Goal: Navigation & Orientation: Find specific page/section

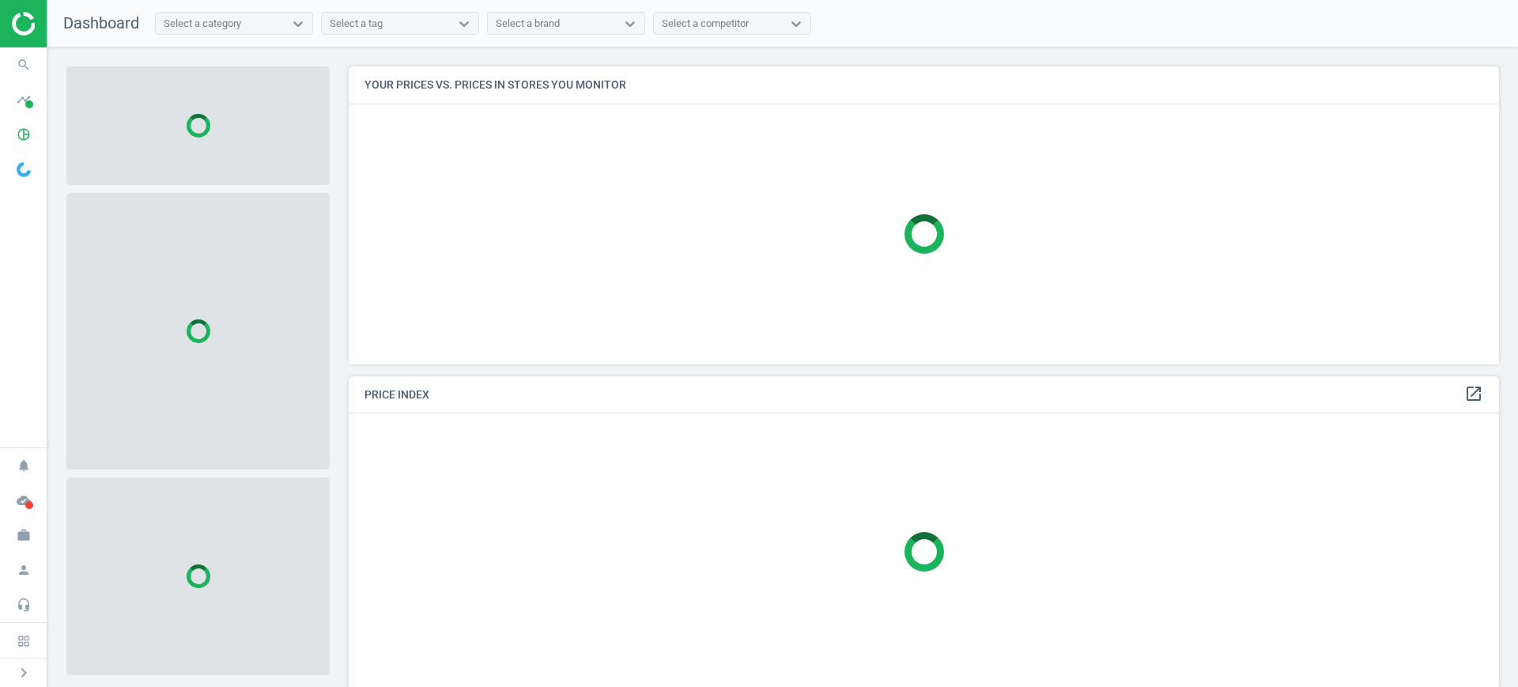
scroll to position [328, 1167]
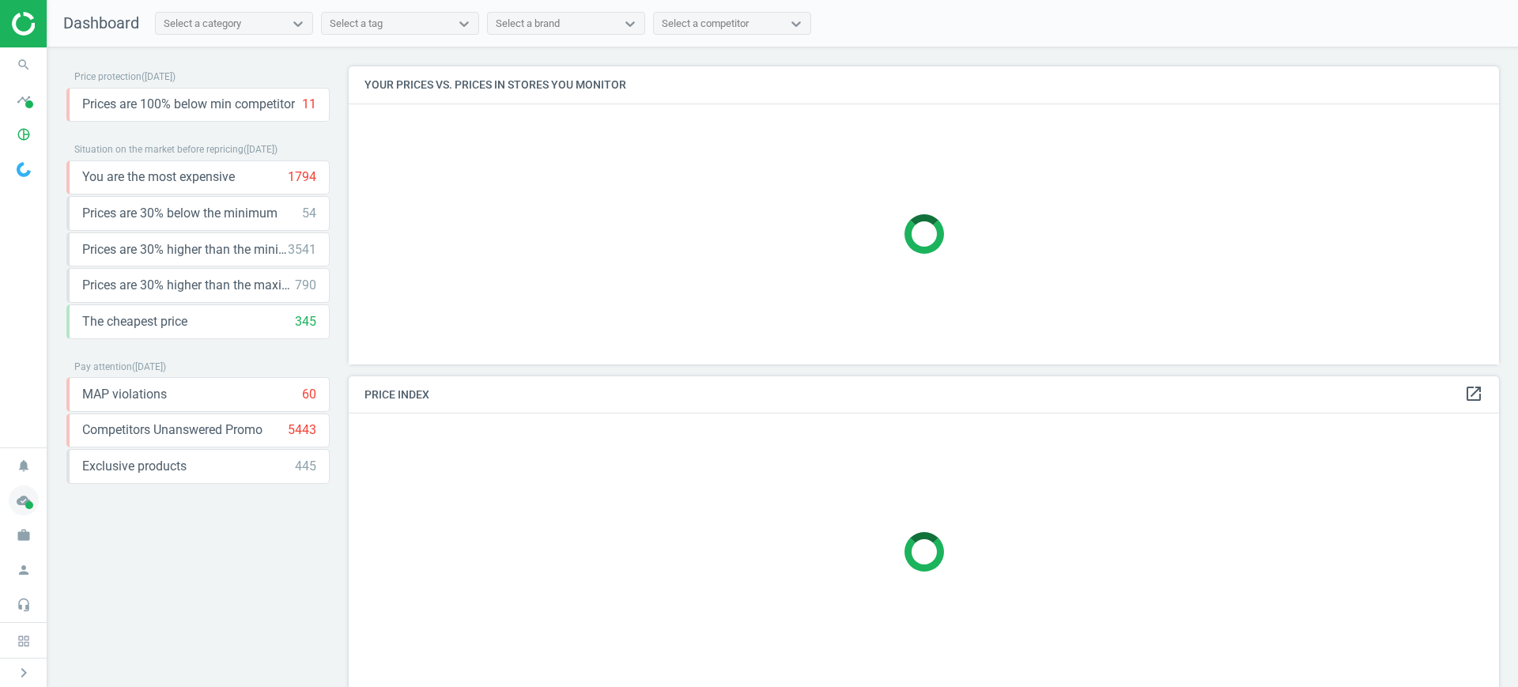
click at [2, 514] on span "cloud_done" at bounding box center [23, 500] width 47 height 35
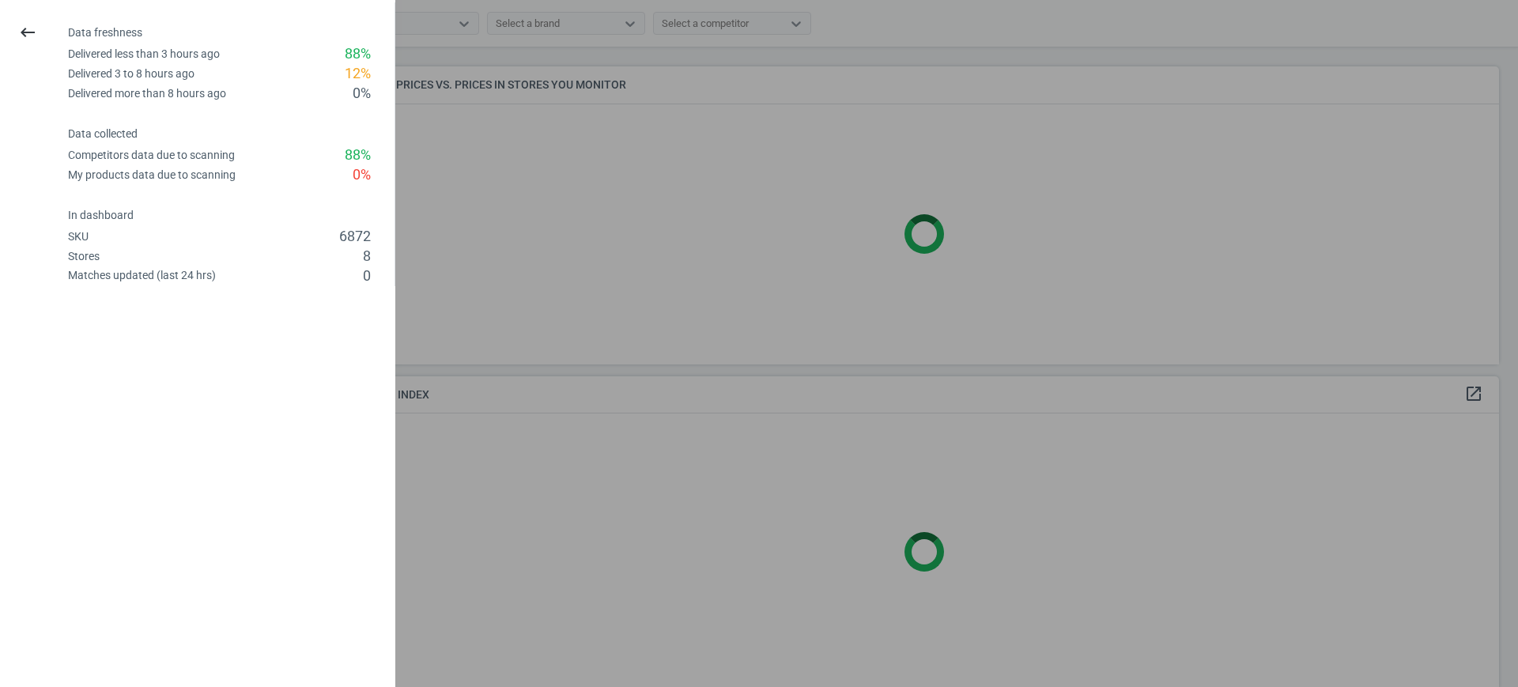
click at [917, 448] on div at bounding box center [759, 343] width 1518 height 687
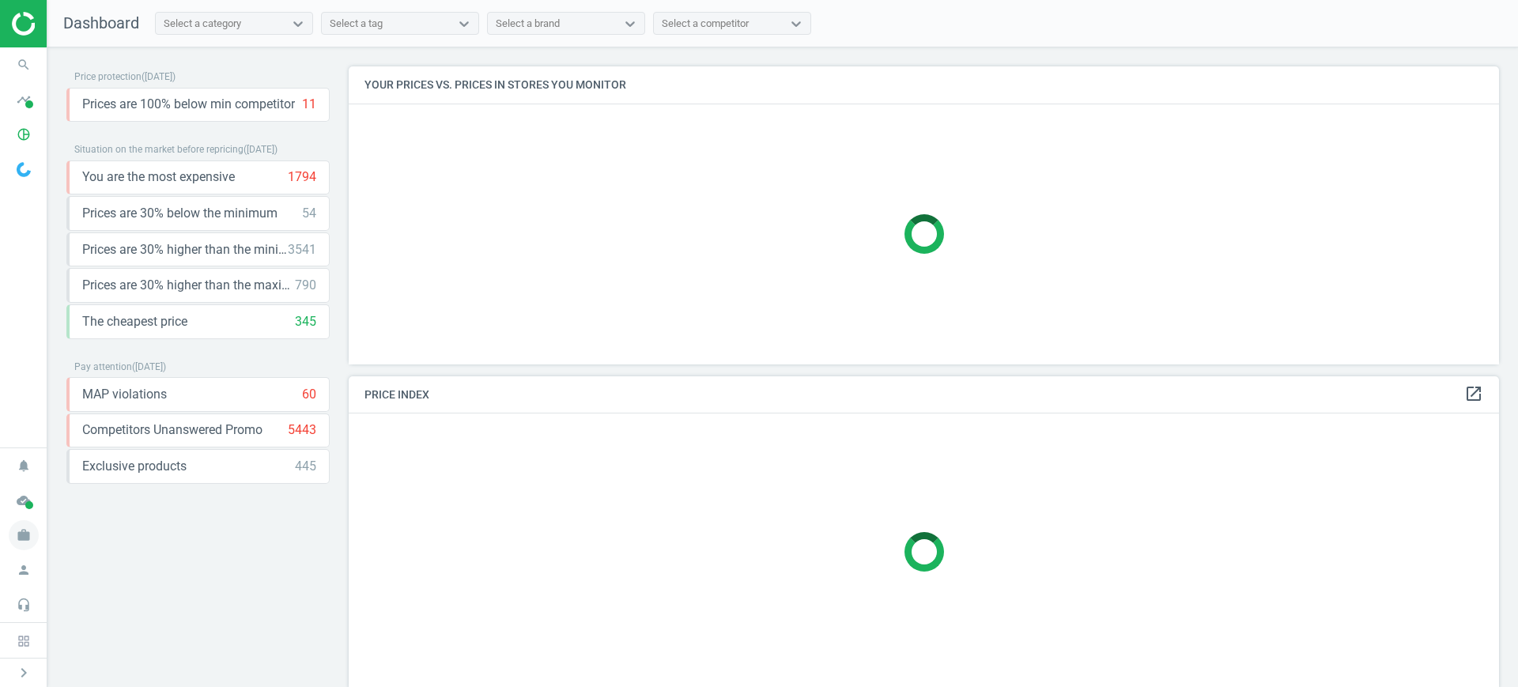
click at [26, 529] on icon "work" at bounding box center [24, 535] width 30 height 30
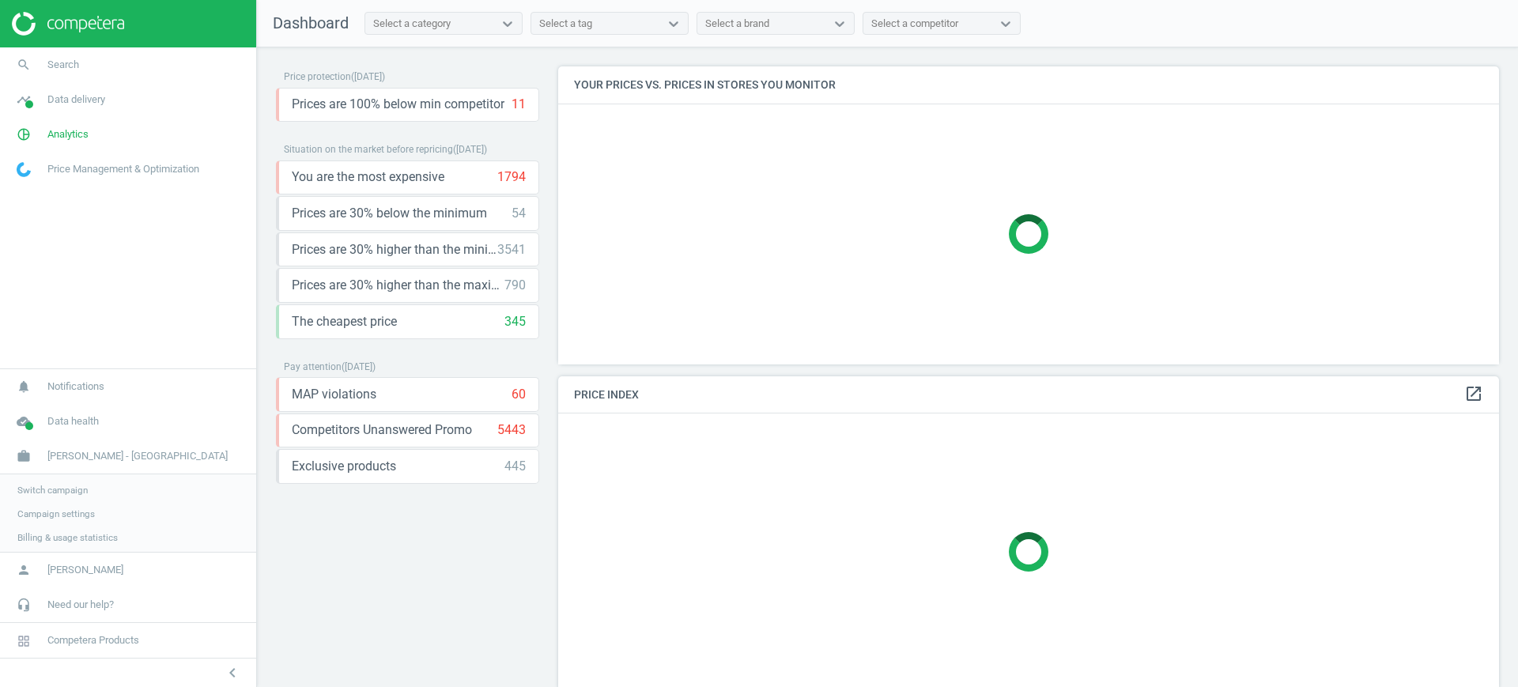
scroll to position [328, 957]
click at [36, 478] on link "Switch campaign" at bounding box center [128, 489] width 256 height 24
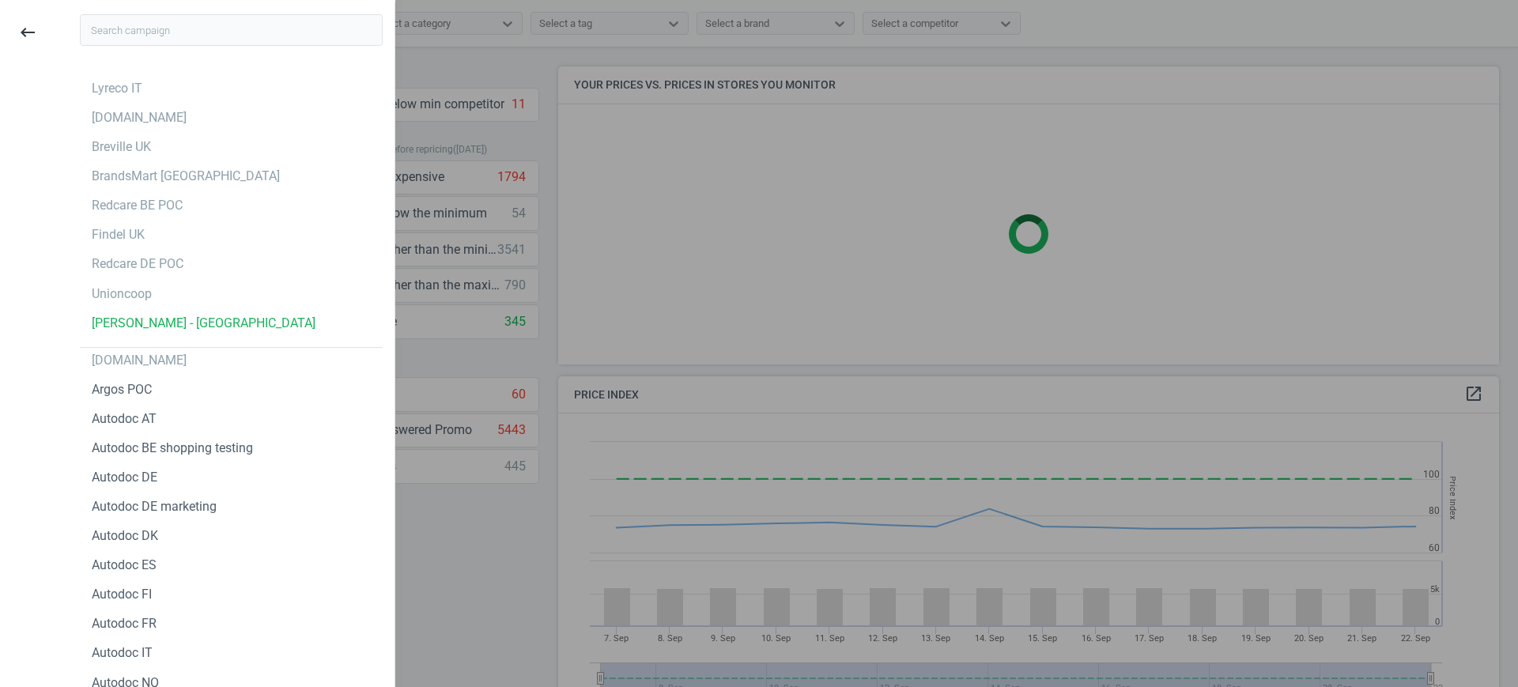
scroll to position [395, 957]
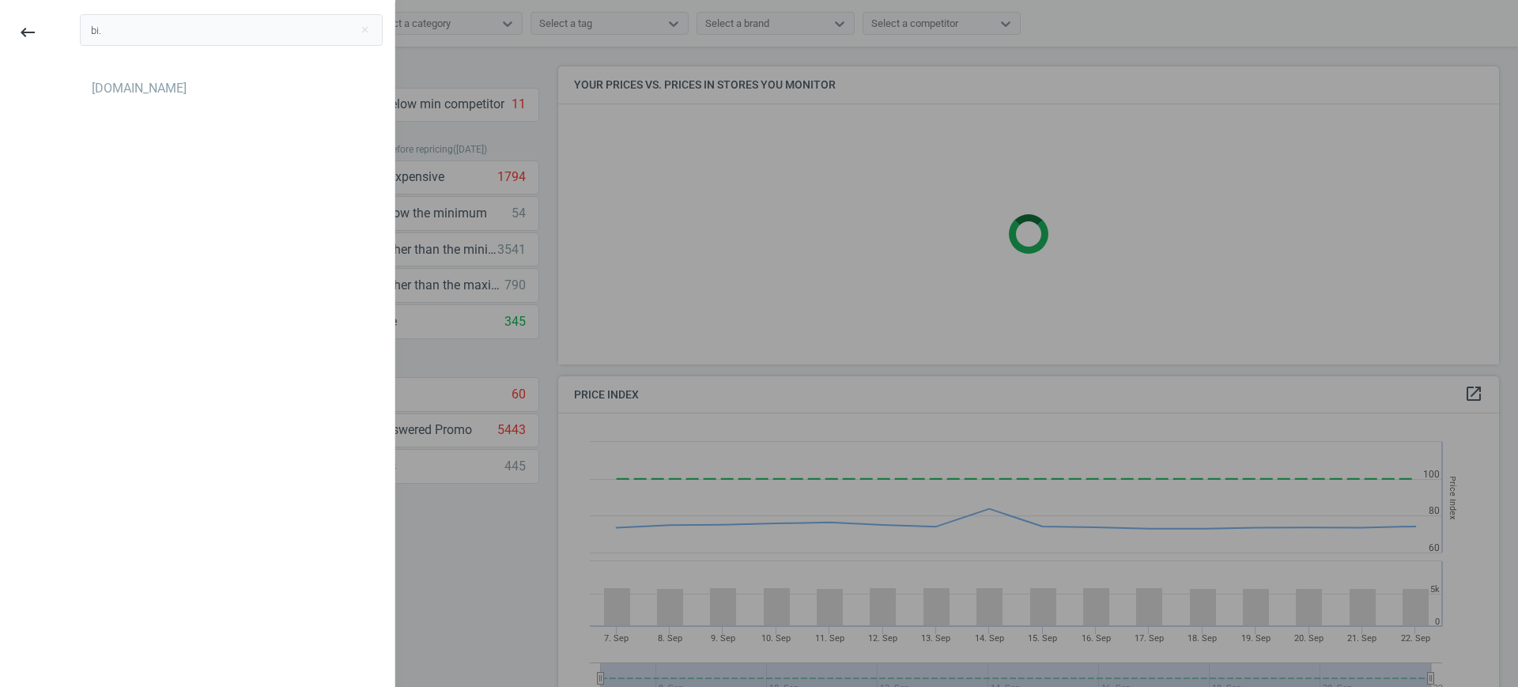
type input "bi."
click at [132, 74] on div "bi.ua" at bounding box center [231, 115] width 327 height 95
click at [142, 85] on div "bi.ua" at bounding box center [231, 88] width 303 height 25
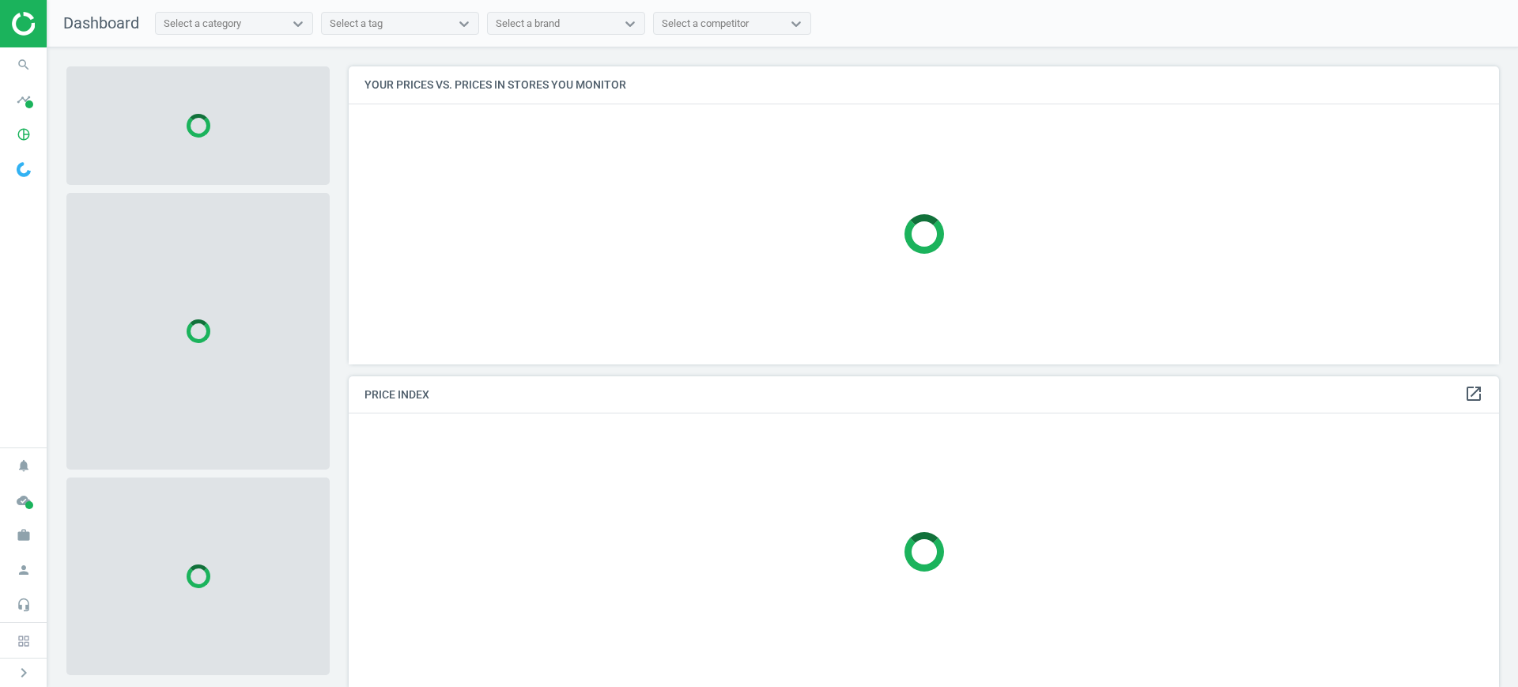
scroll to position [328, 1167]
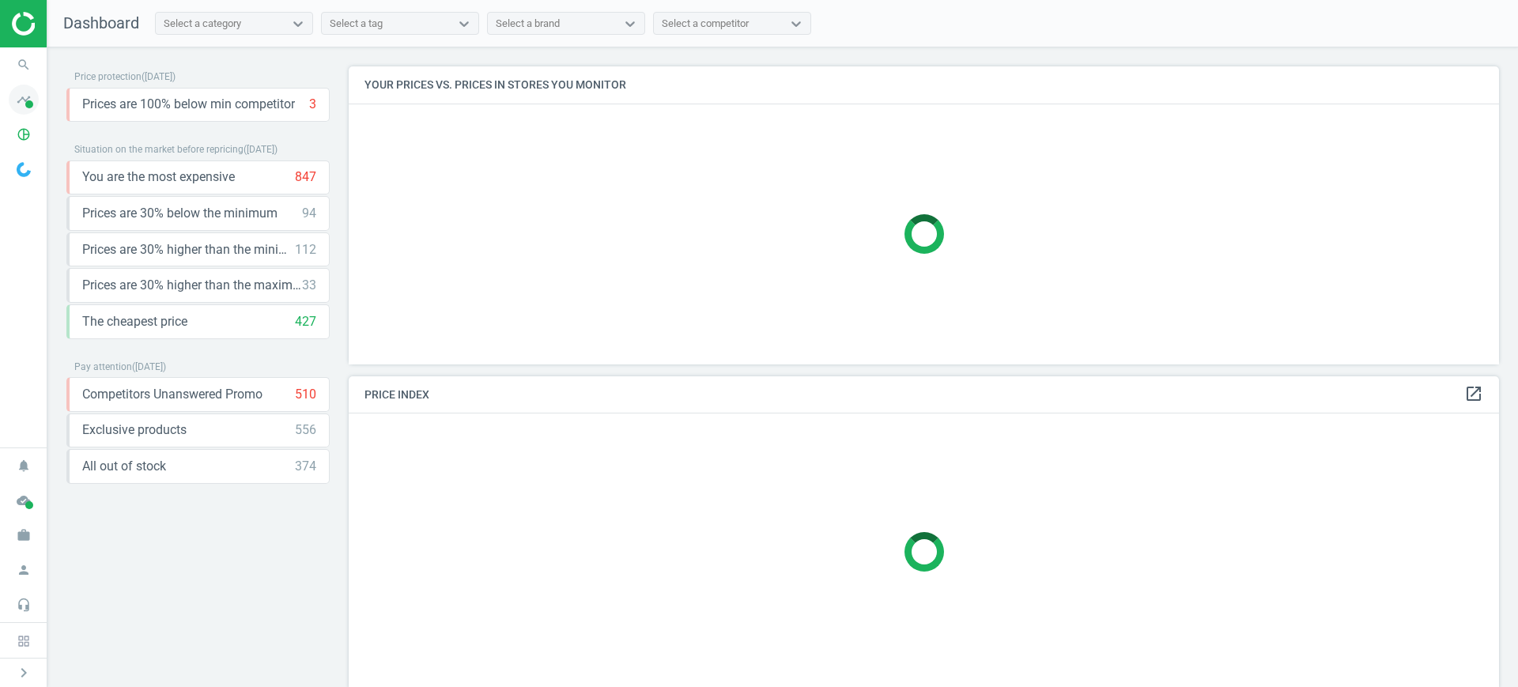
click at [11, 104] on icon "timeline" at bounding box center [24, 100] width 30 height 30
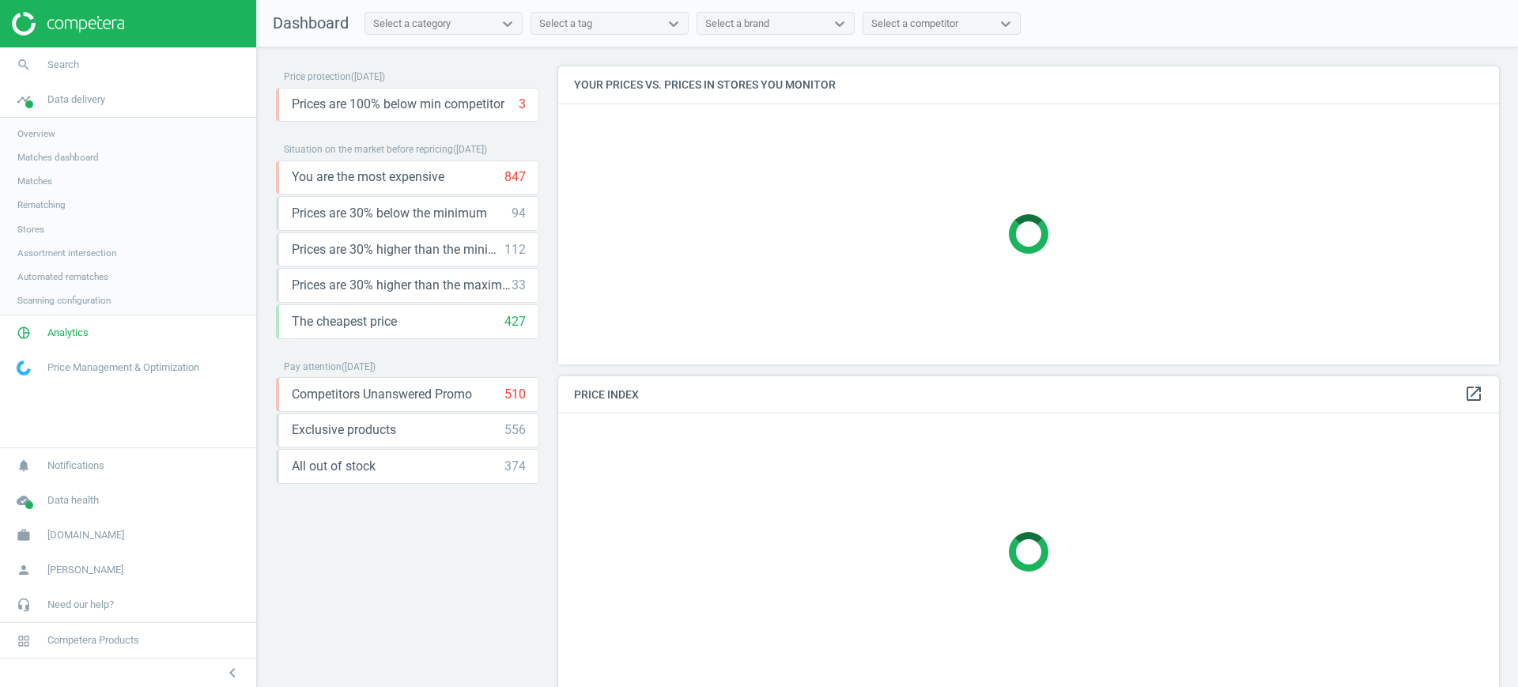
scroll to position [328, 957]
click at [18, 229] on span "Stores" at bounding box center [30, 229] width 27 height 13
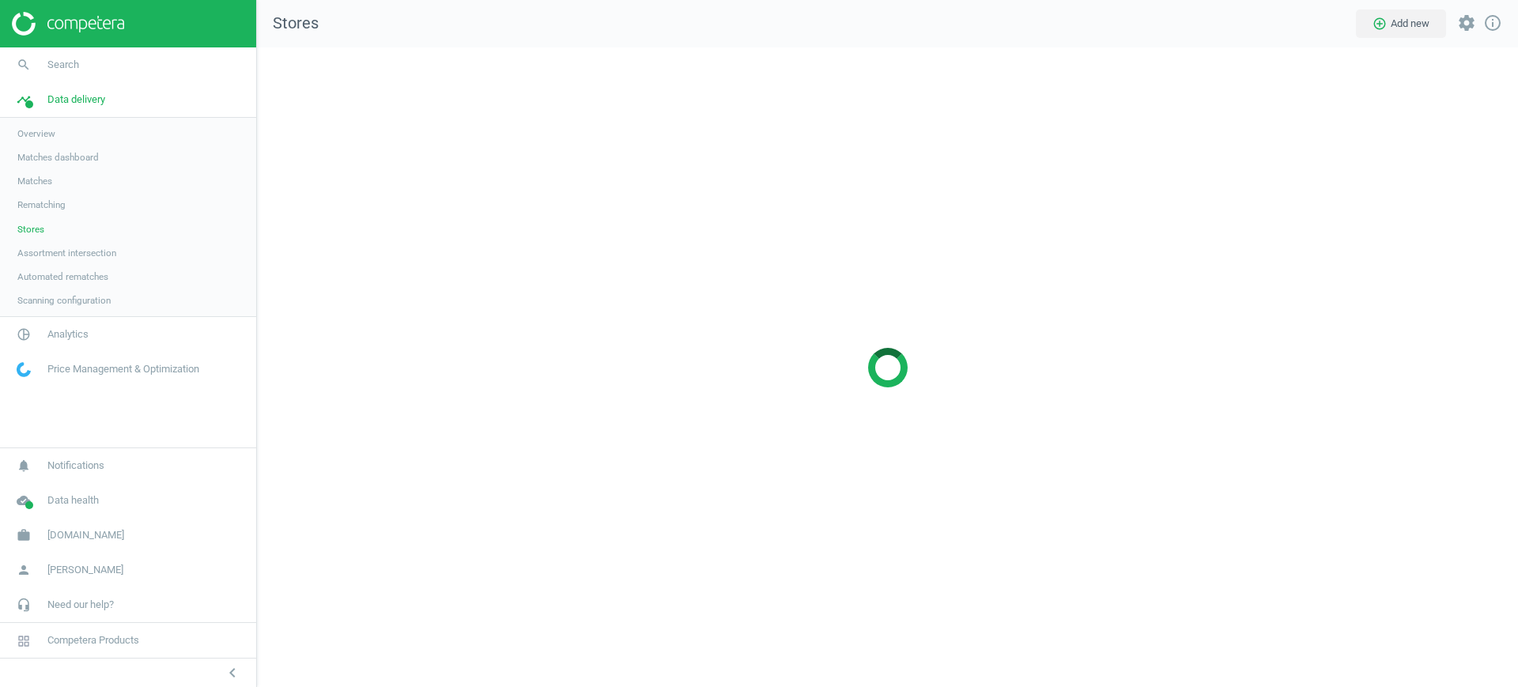
scroll to position [671, 1292]
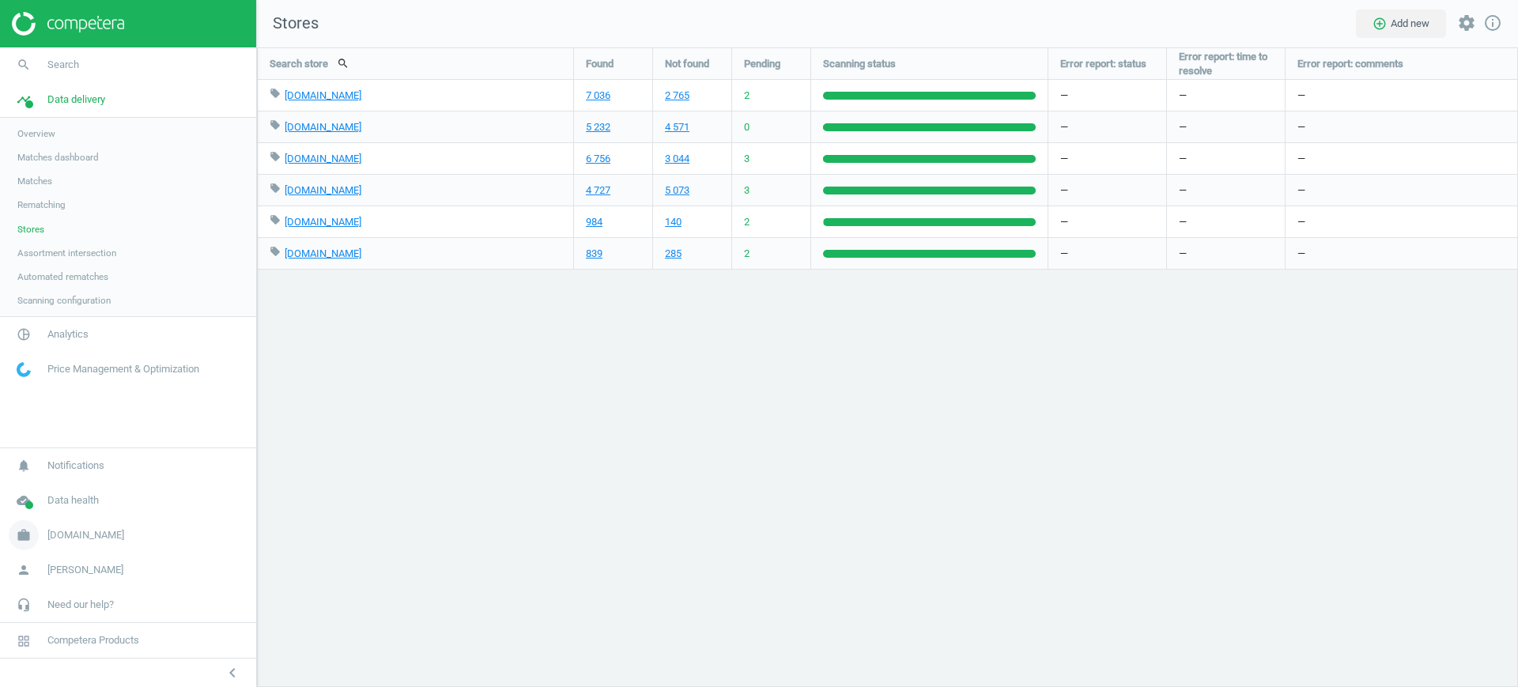
click at [39, 533] on span "work" at bounding box center [23, 535] width 47 height 35
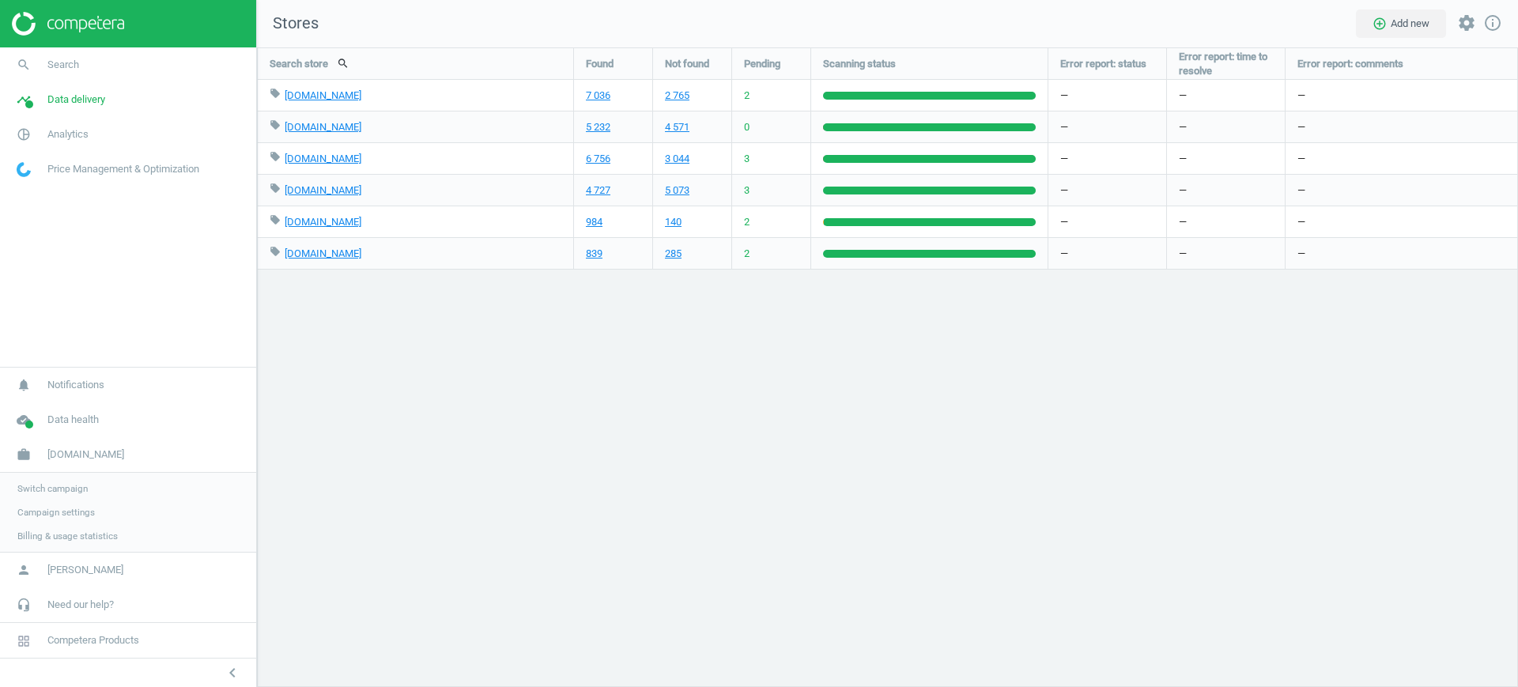
click at [79, 502] on link "Campaign settings" at bounding box center [128, 513] width 256 height 24
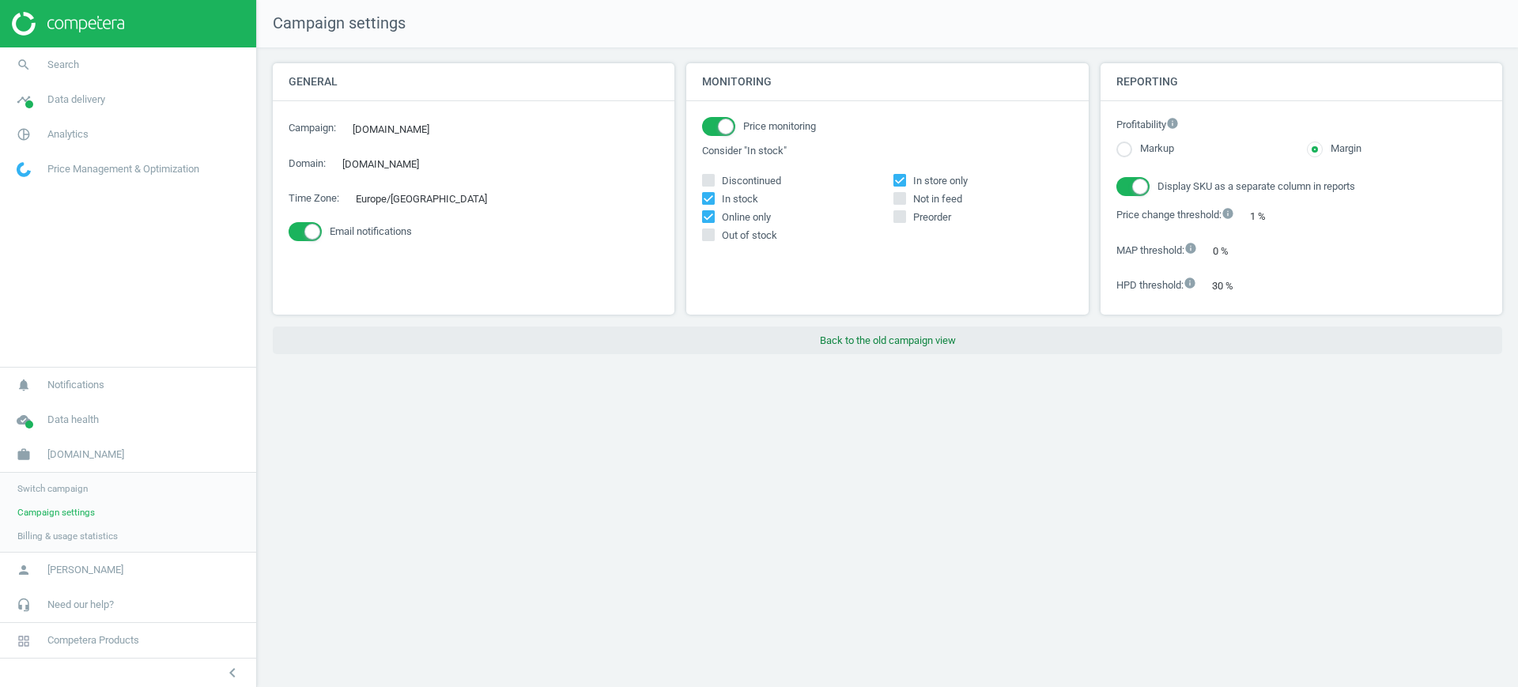
click at [894, 331] on button "Back to the old campaign view" at bounding box center [888, 341] width 1230 height 28
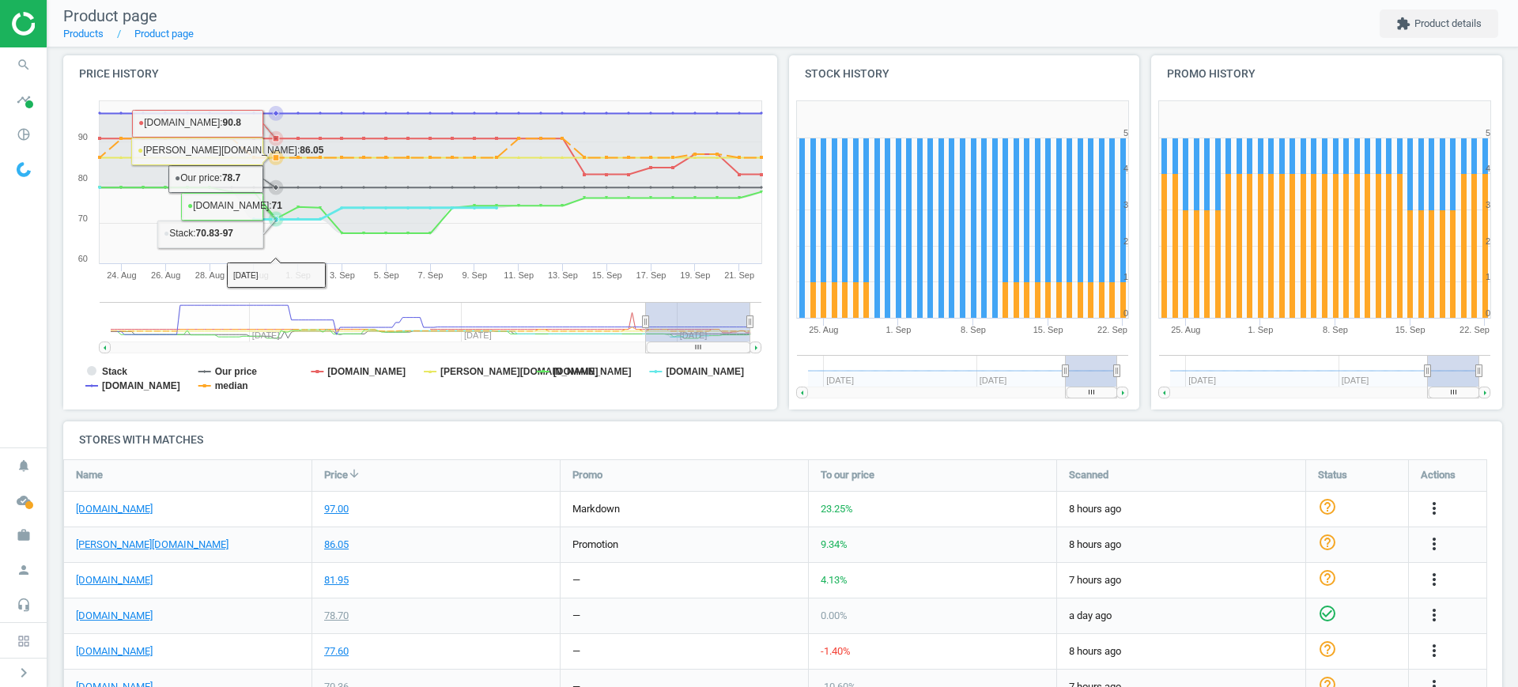
scroll to position [225, 0]
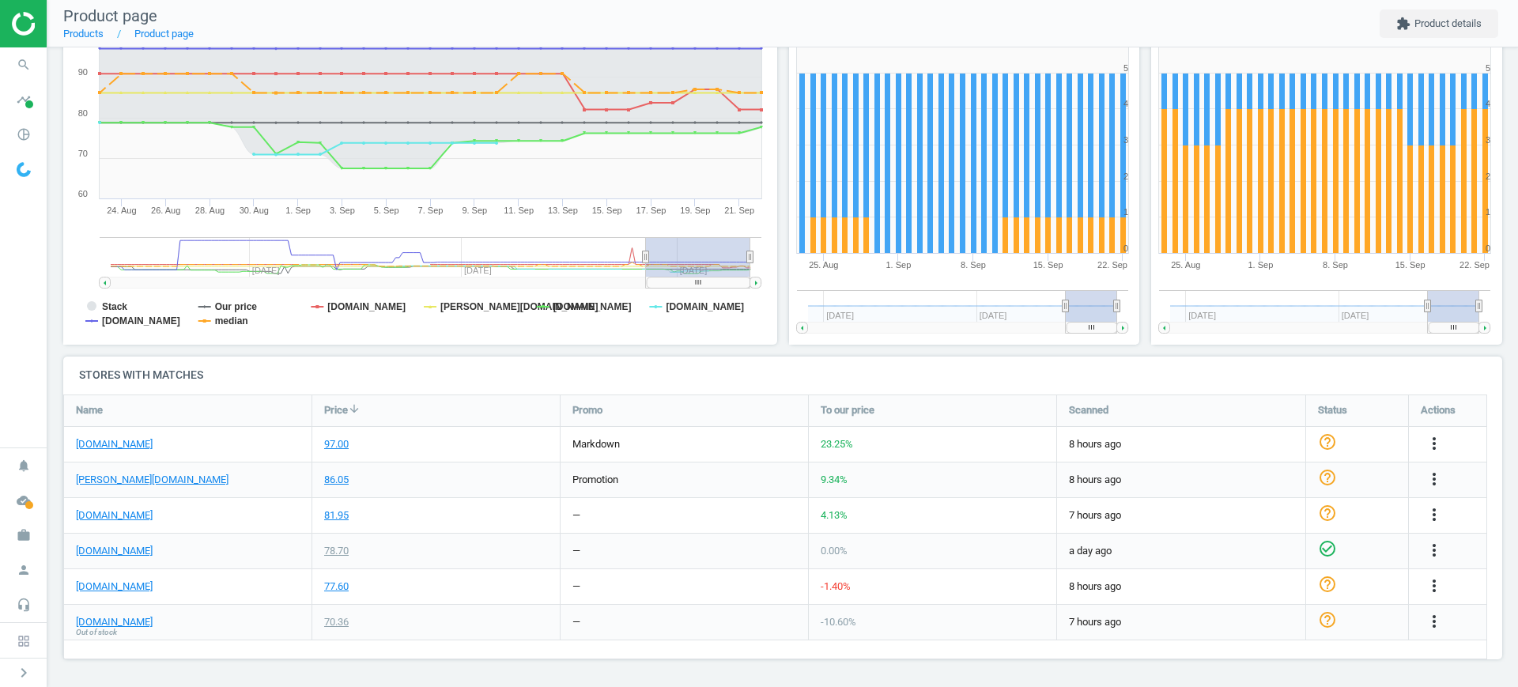
click at [17, 377] on nav "search Search timeline Data delivery Overview Matches dashboard Matches Rematch…" at bounding box center [23, 247] width 47 height 400
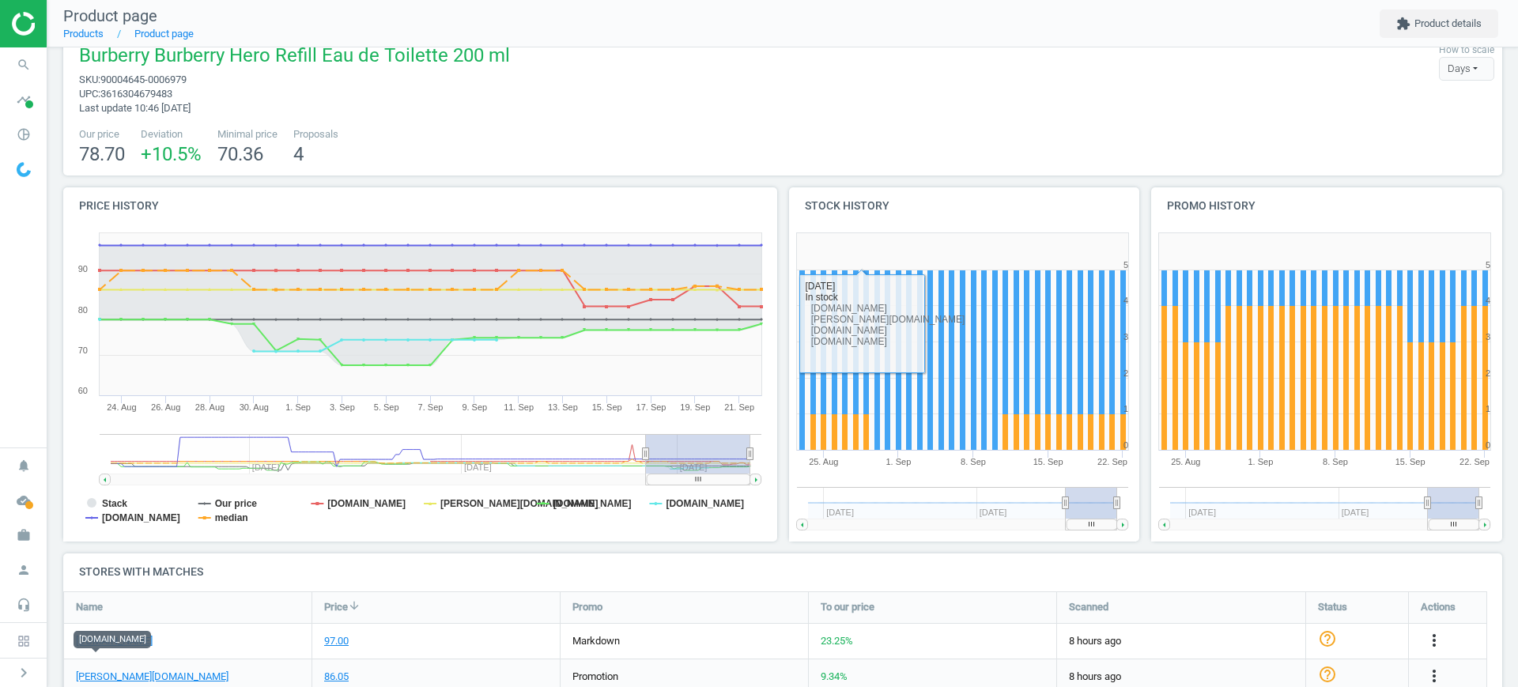
scroll to position [0, 0]
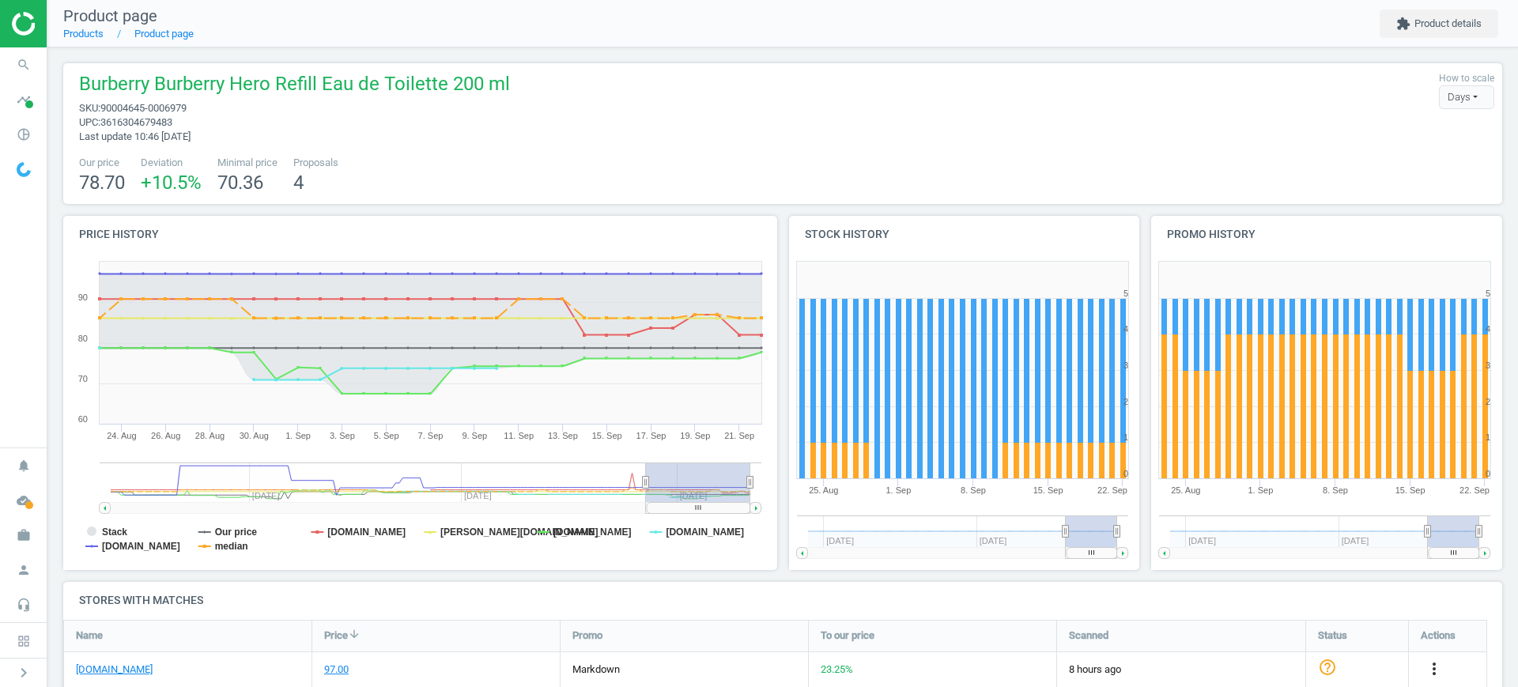
click at [0, 350] on nav "search Search timeline Data delivery Overview Matches dashboard Matches Rematch…" at bounding box center [23, 247] width 47 height 400
click at [685, 123] on div "Burberry Burberry Hero Refill Eau de Toilette 200 ml sku : 90004645-0006979 upc…" at bounding box center [783, 107] width 1424 height 73
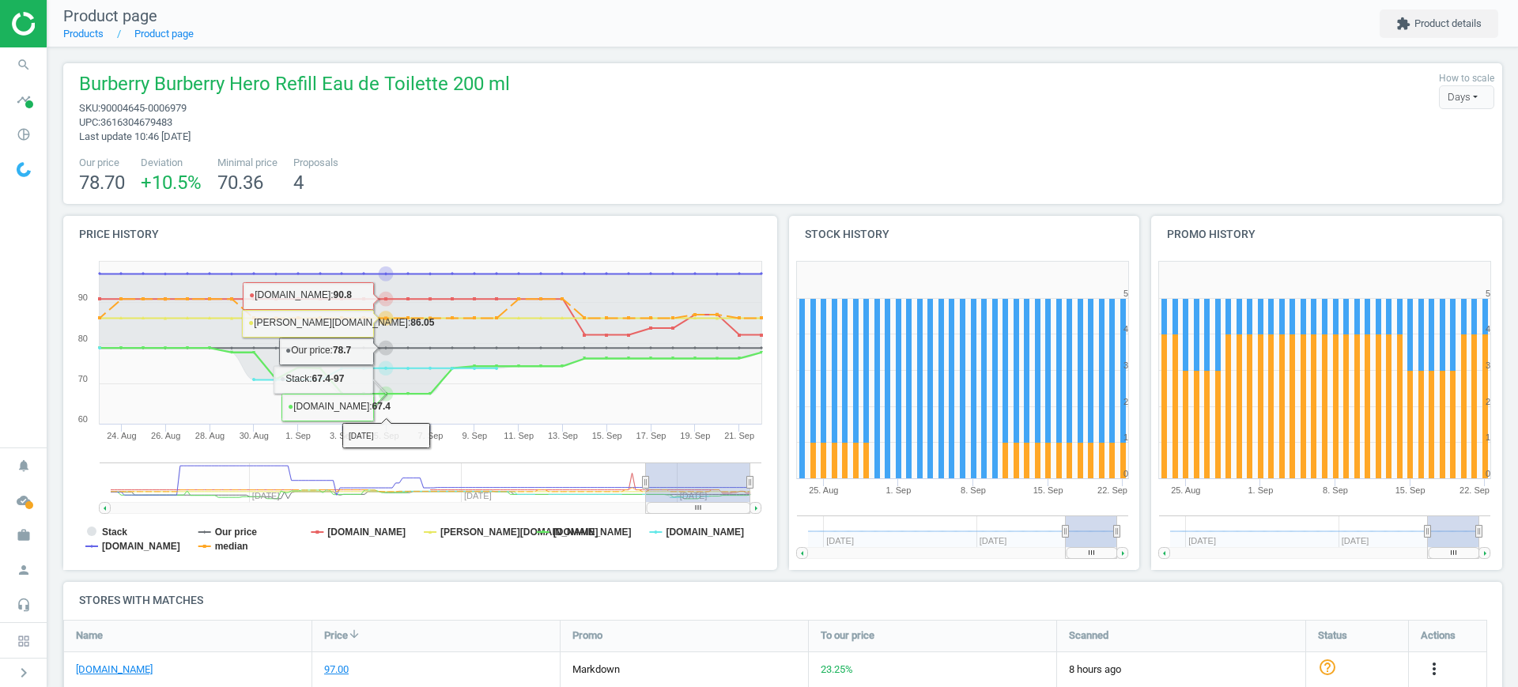
scroll to position [225, 0]
